Goal: Task Accomplishment & Management: Use online tool/utility

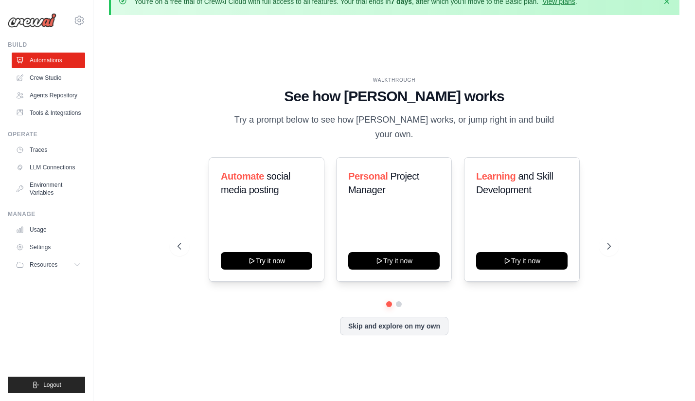
scroll to position [24, 0]
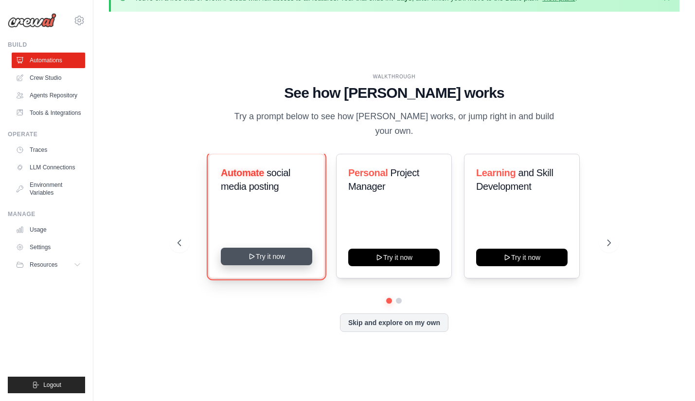
click at [278, 255] on button "Try it now" at bounding box center [266, 257] width 91 height 18
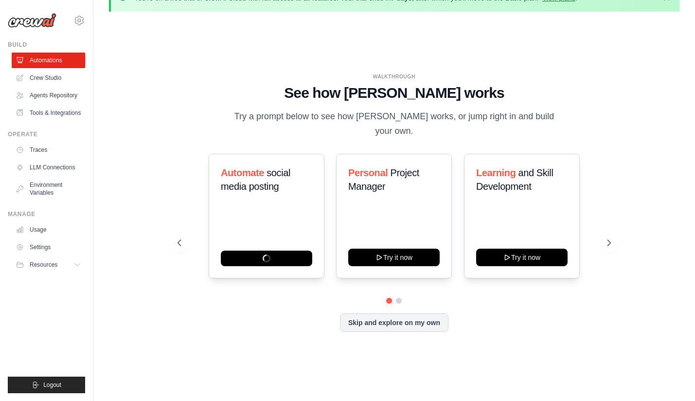
drag, startPoint x: 438, startPoint y: 293, endPoint x: 328, endPoint y: 279, distance: 110.9
click at [328, 279] on div "Automate social media posting Personal Project Manager Try it now Learning and …" at bounding box center [394, 243] width 433 height 178
click at [491, 286] on div "Automate social media posting Personal Project Manager Try it now Learning and …" at bounding box center [394, 226] width 433 height 144
click at [423, 319] on button "Skip and explore on my own" at bounding box center [394, 321] width 109 height 18
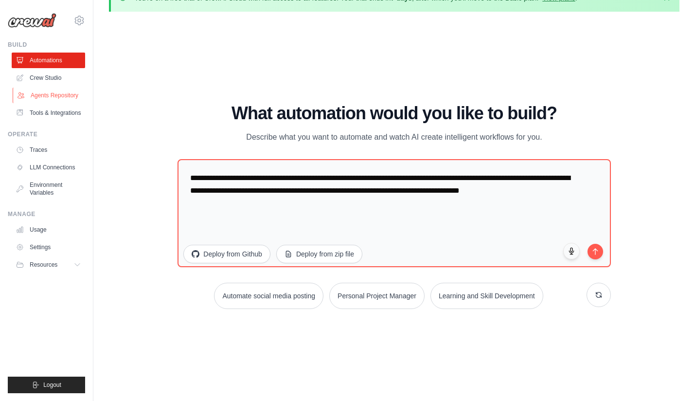
click at [59, 95] on link "Agents Repository" at bounding box center [49, 96] width 73 height 16
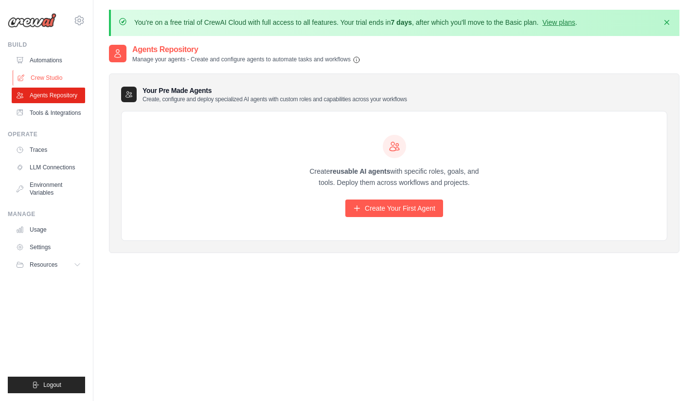
click at [47, 76] on link "Crew Studio" at bounding box center [49, 78] width 73 height 16
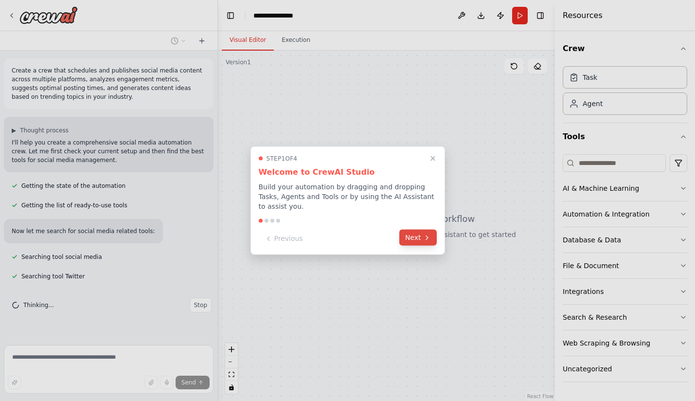
click at [415, 242] on button "Next" at bounding box center [418, 238] width 37 height 16
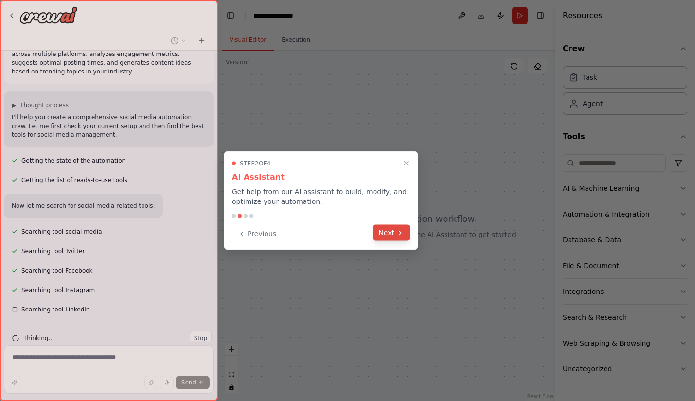
scroll to position [45, 0]
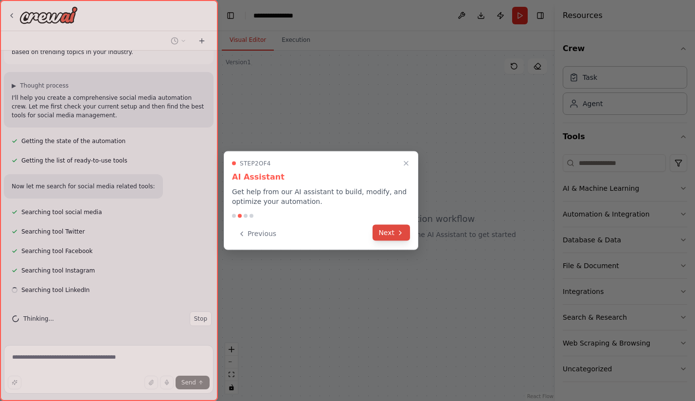
click at [392, 233] on button "Next" at bounding box center [391, 233] width 37 height 16
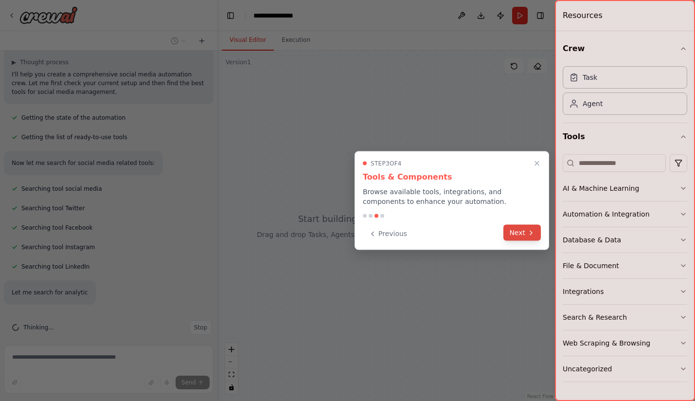
scroll to position [96, 0]
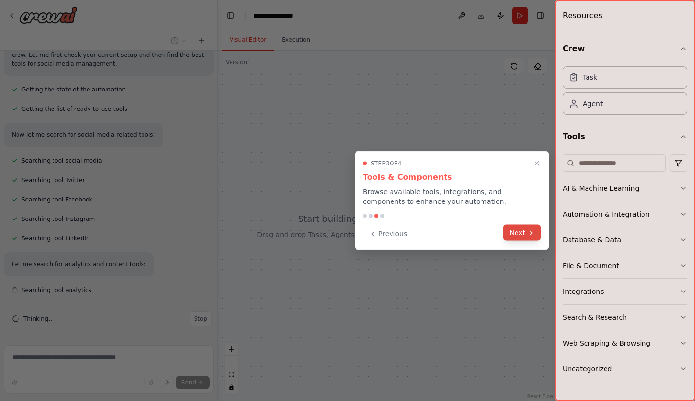
click at [505, 228] on button "Next" at bounding box center [522, 233] width 37 height 16
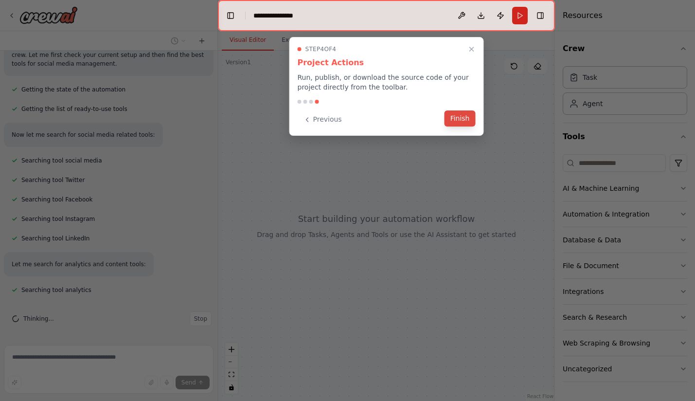
click at [460, 122] on button "Finish" at bounding box center [460, 118] width 31 height 16
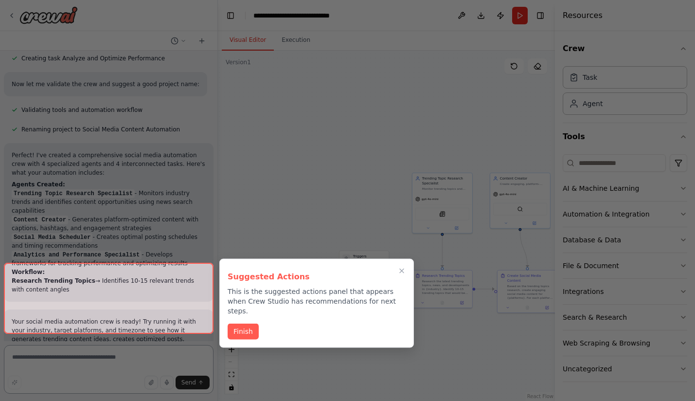
scroll to position [1149, 0]
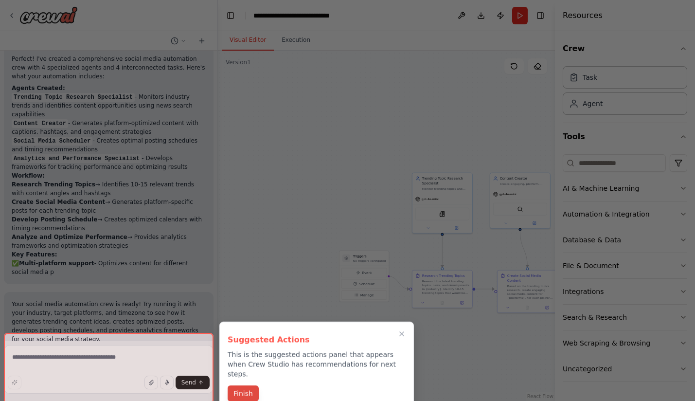
click at [249, 385] on button "Finish" at bounding box center [243, 393] width 31 height 16
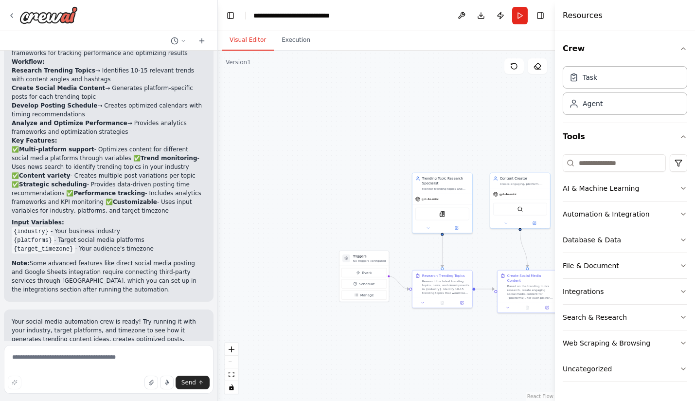
scroll to position [1360, 0]
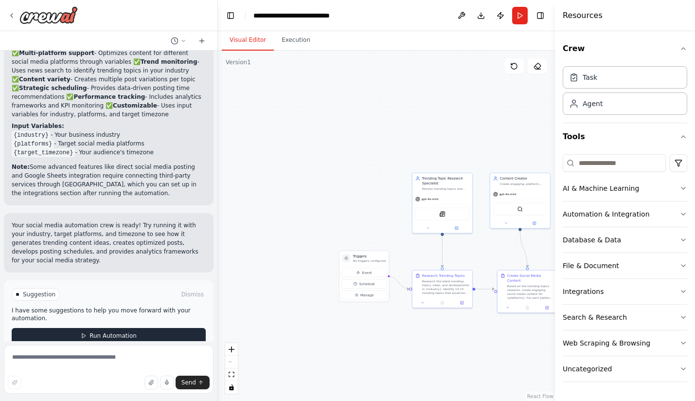
click at [111, 332] on span "Run Automation" at bounding box center [113, 336] width 47 height 8
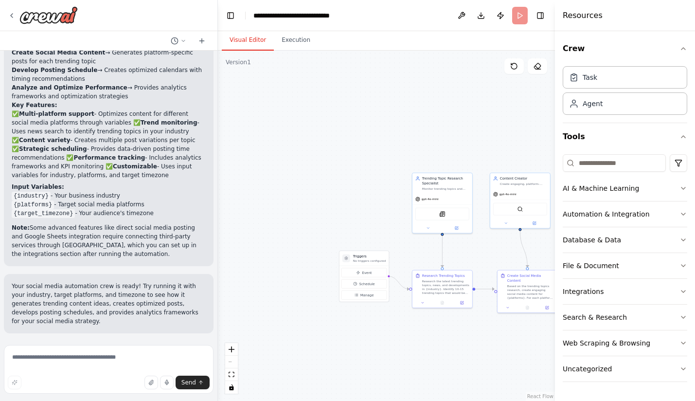
scroll to position [1281, 0]
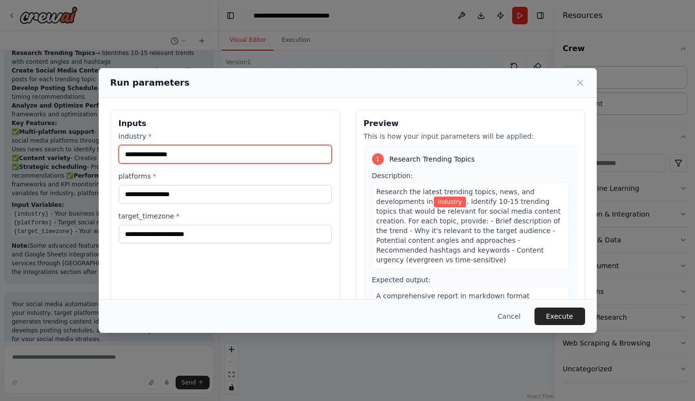
click at [244, 159] on input "industry *" at bounding box center [225, 154] width 213 height 18
type input "**********"
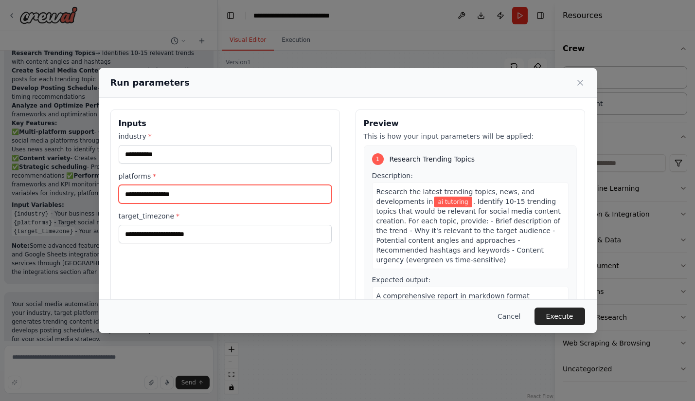
click at [226, 195] on input "platforms *" at bounding box center [225, 194] width 213 height 18
type input "**********"
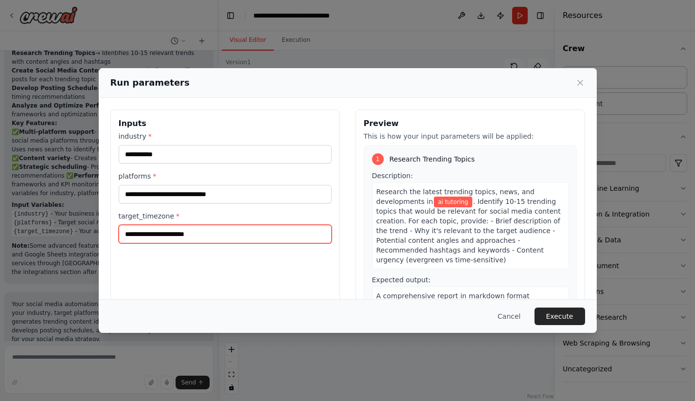
click at [217, 236] on input "target_timezone *" at bounding box center [225, 234] width 213 height 18
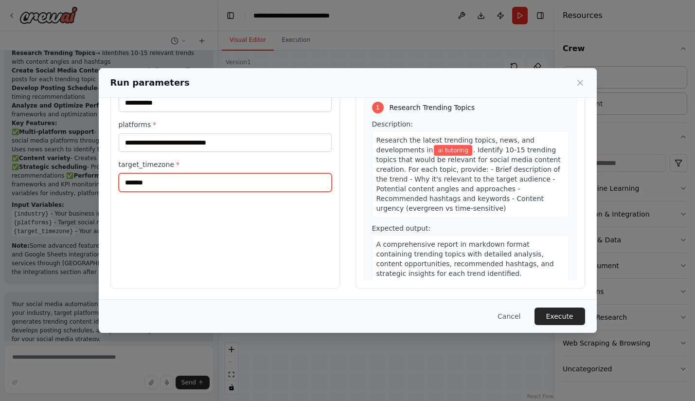
scroll to position [53, 0]
type input "*******"
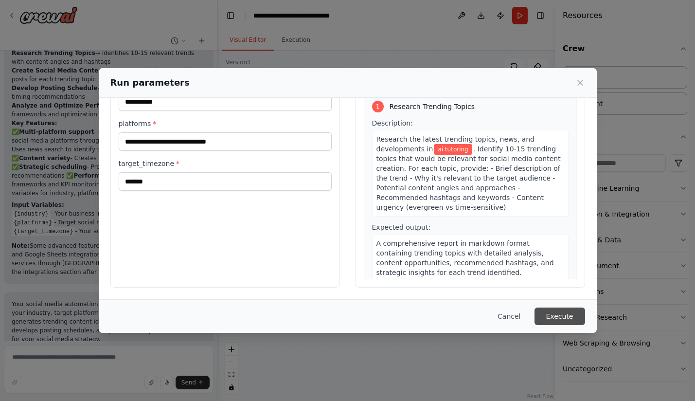
click at [562, 318] on button "Execute" at bounding box center [560, 317] width 51 height 18
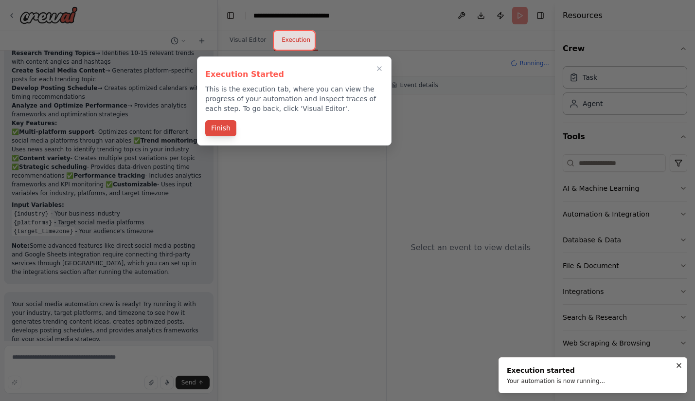
click at [218, 130] on button "Finish" at bounding box center [220, 128] width 31 height 16
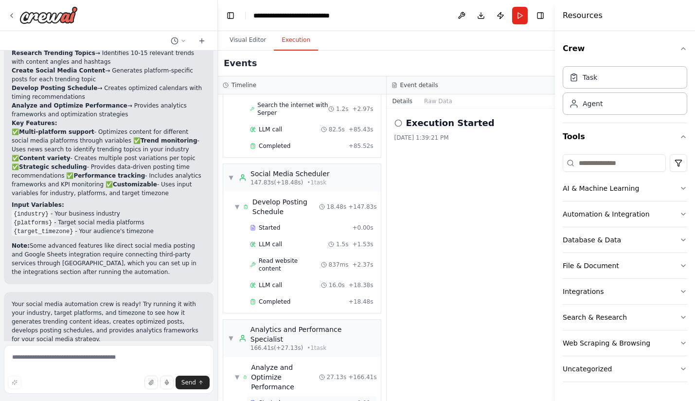
scroll to position [310, 0]
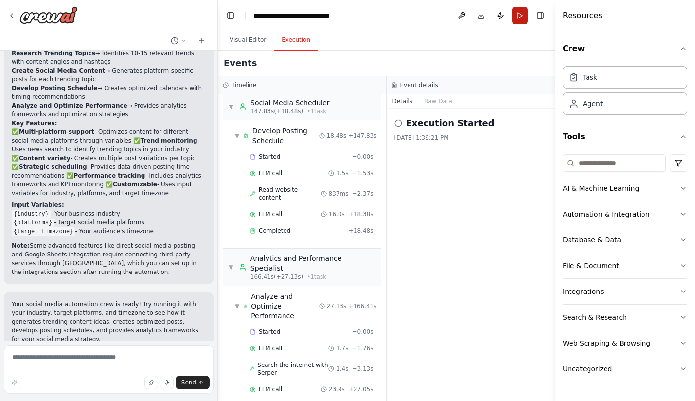
click at [517, 18] on button "Run" at bounding box center [520, 16] width 16 height 18
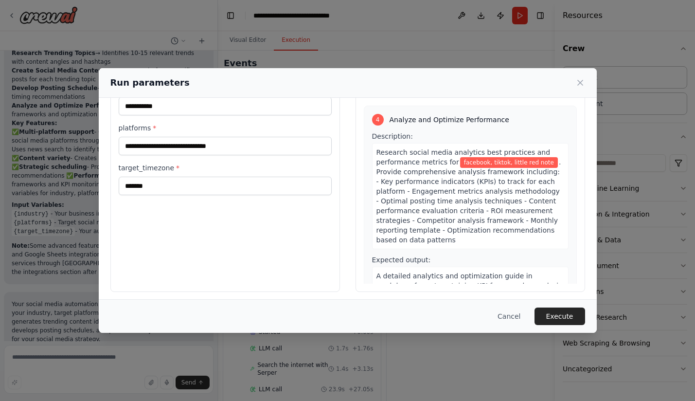
scroll to position [53, 0]
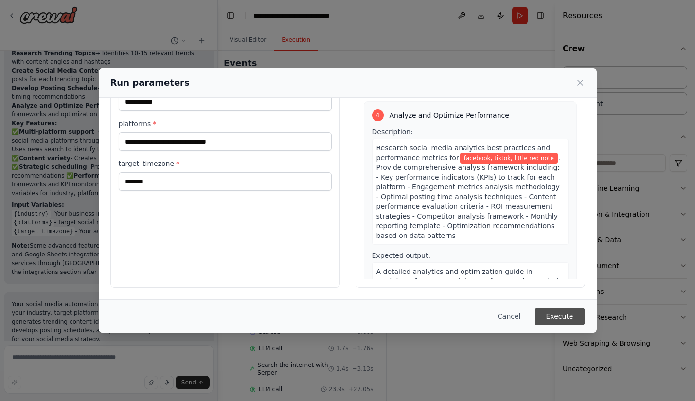
click at [564, 313] on button "Execute" at bounding box center [560, 317] width 51 height 18
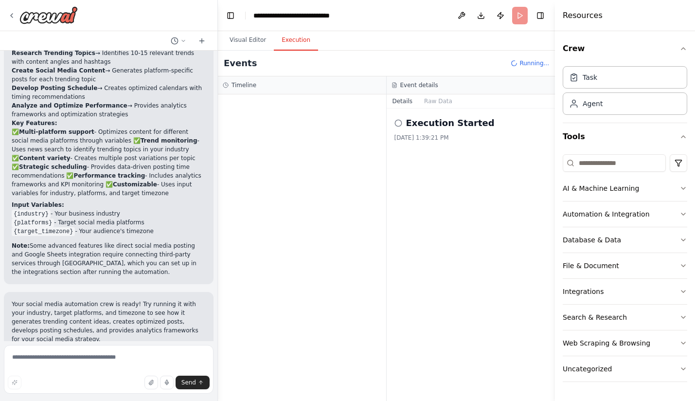
scroll to position [1360, 0]
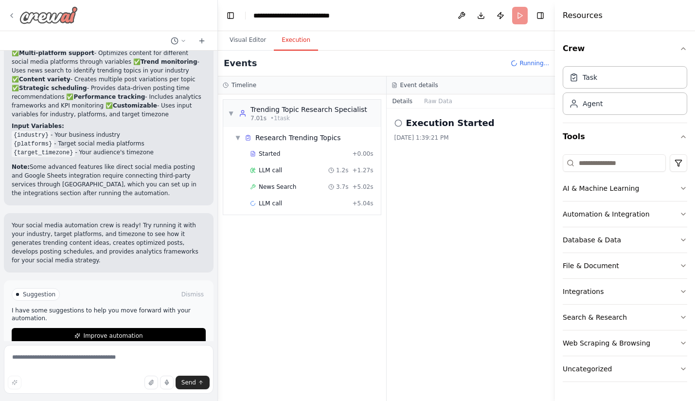
click at [17, 17] on div at bounding box center [43, 15] width 70 height 18
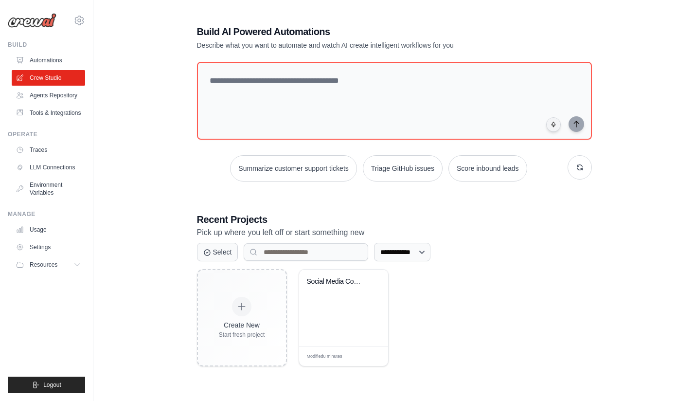
scroll to position [53, 0]
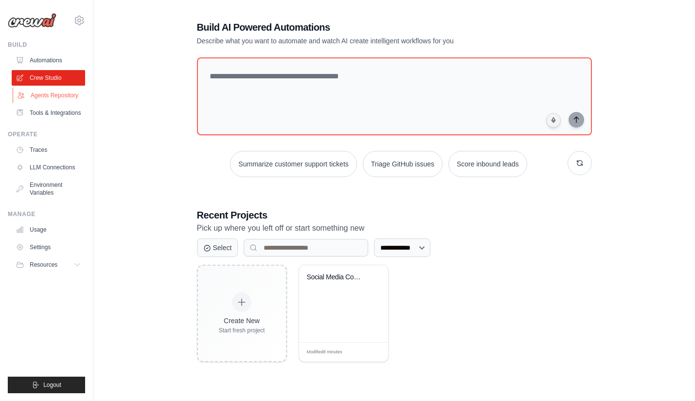
click at [53, 94] on link "Agents Repository" at bounding box center [49, 96] width 73 height 16
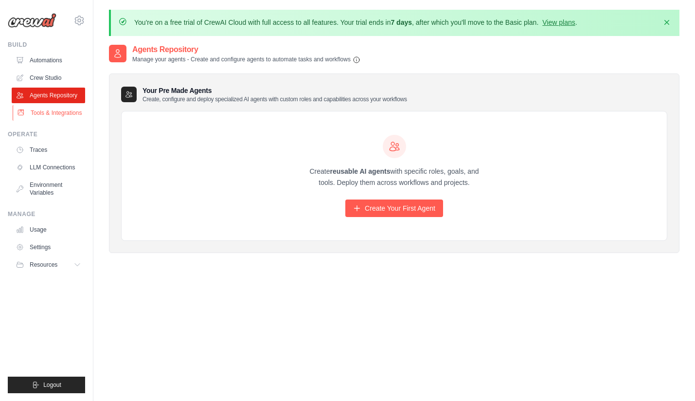
click at [54, 115] on link "Tools & Integrations" at bounding box center [49, 113] width 73 height 16
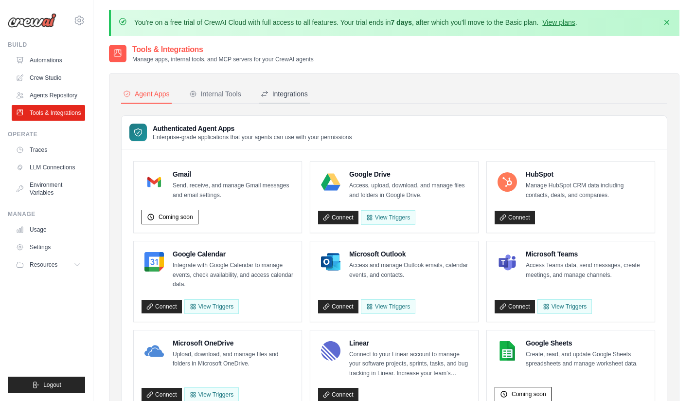
click at [289, 92] on div "Integrations" at bounding box center [284, 94] width 47 height 10
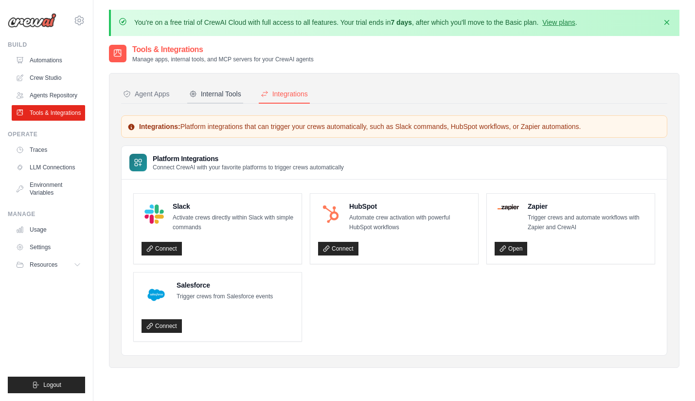
click at [222, 98] on div "Internal Tools" at bounding box center [215, 94] width 52 height 10
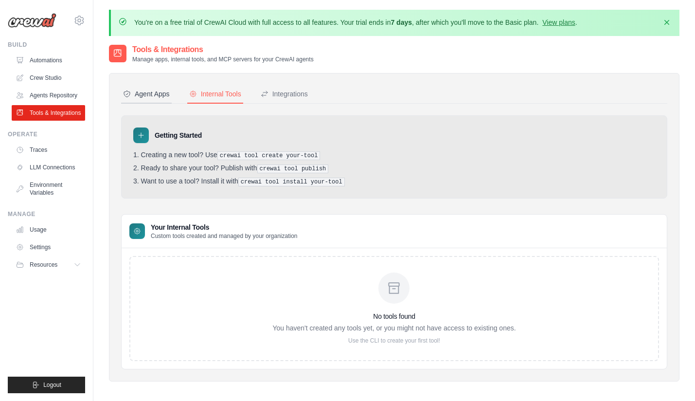
click at [156, 93] on div "Agent Apps" at bounding box center [146, 94] width 47 height 10
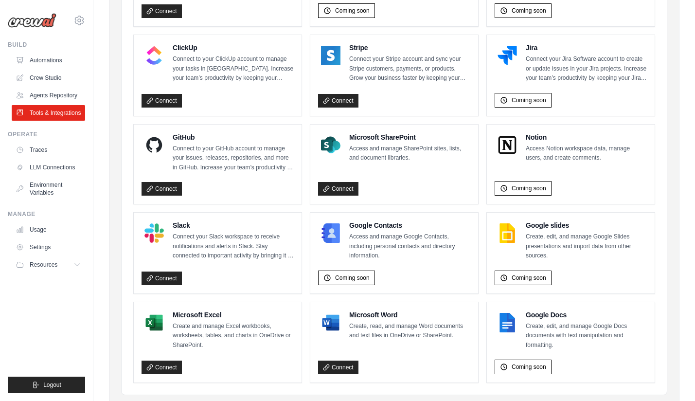
scroll to position [591, 0]
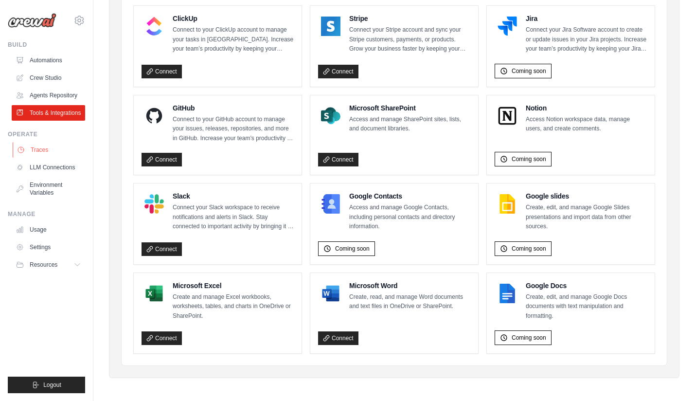
click at [42, 150] on link "Traces" at bounding box center [49, 150] width 73 height 16
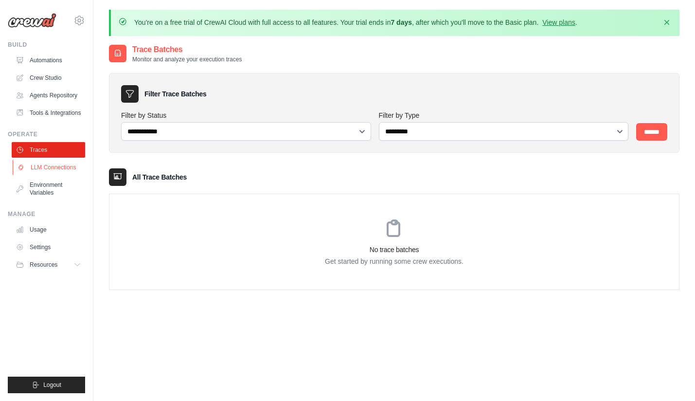
click at [50, 167] on link "LLM Connections" at bounding box center [49, 168] width 73 height 16
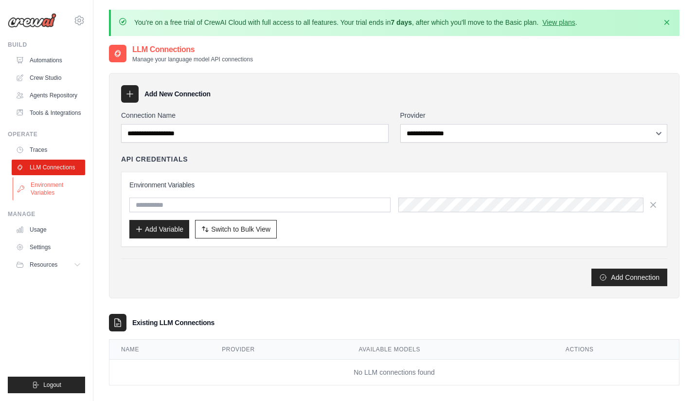
click at [49, 185] on link "Environment Variables" at bounding box center [49, 188] width 73 height 23
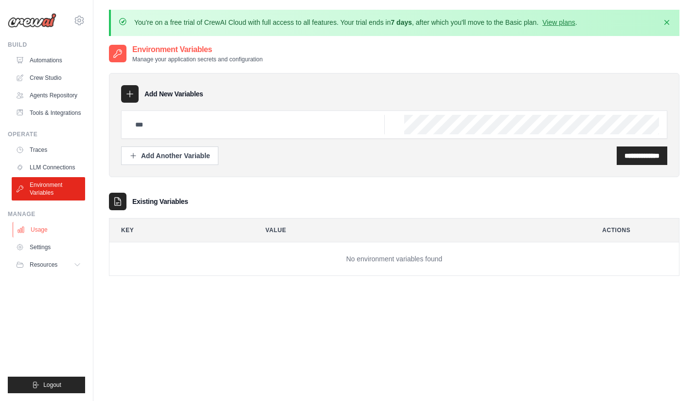
click at [40, 232] on link "Usage" at bounding box center [49, 230] width 73 height 16
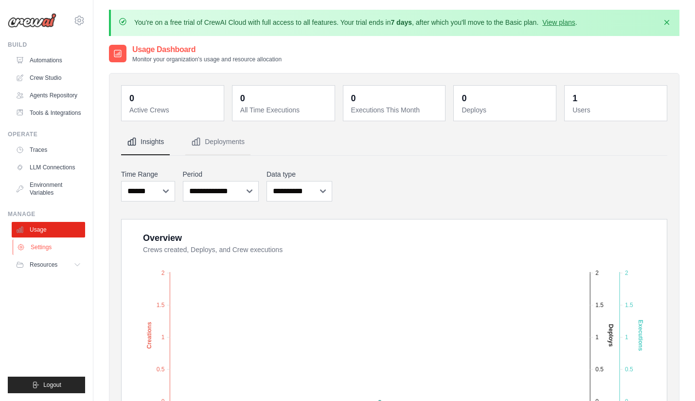
click at [38, 246] on link "Settings" at bounding box center [49, 247] width 73 height 16
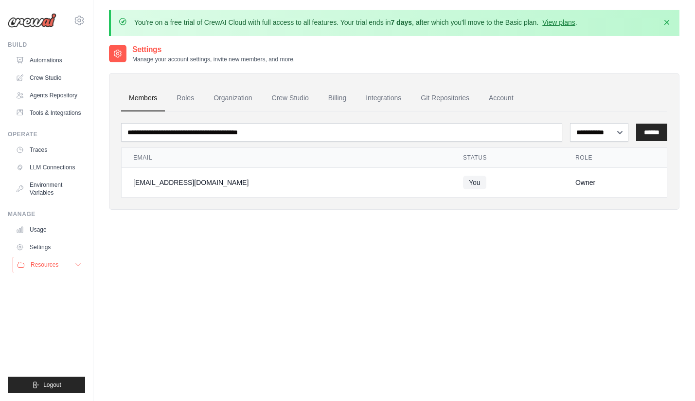
click at [43, 267] on span "Resources" at bounding box center [45, 265] width 28 height 8
click at [49, 63] on link "Automations" at bounding box center [49, 61] width 73 height 16
